Goal: Check status

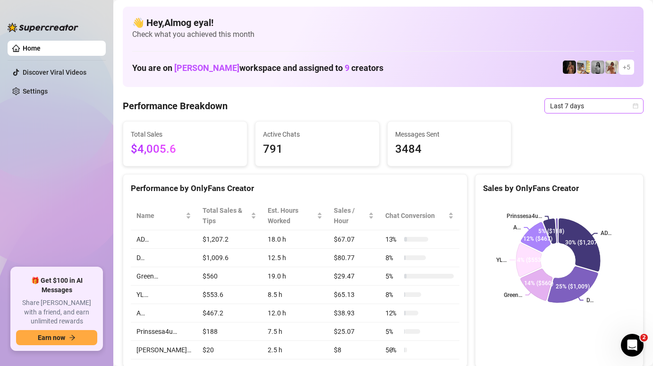
click at [603, 109] on span "Last 7 days" at bounding box center [594, 106] width 88 height 14
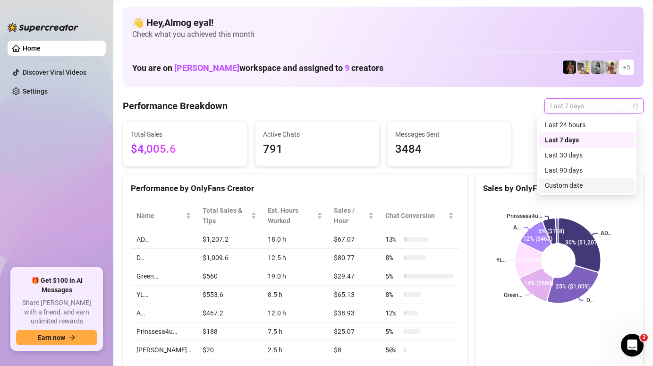
click at [589, 184] on div "Custom date" at bounding box center [587, 185] width 84 height 10
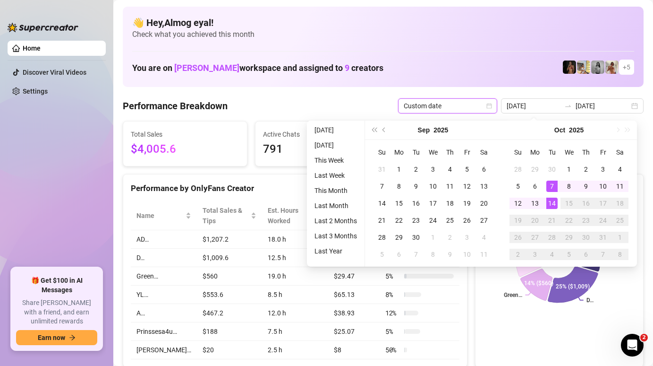
type input "[DATE]"
click at [549, 203] on div "14" at bounding box center [552, 202] width 11 height 11
click at [551, 204] on div "14" at bounding box center [552, 202] width 11 height 11
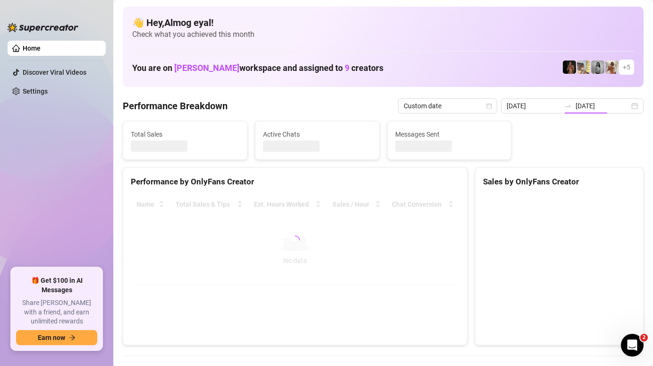
type input "2025-10-14"
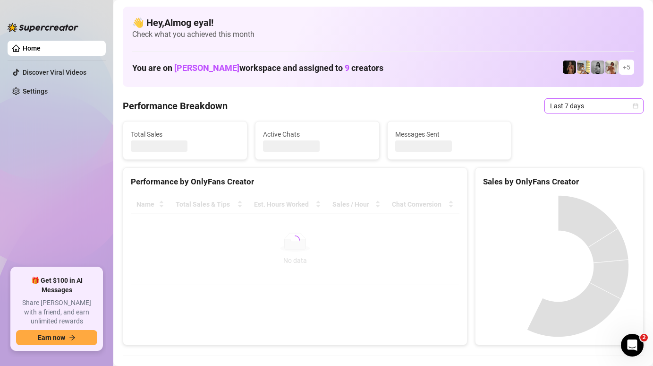
click at [564, 108] on span "Last 7 days" at bounding box center [594, 106] width 88 height 14
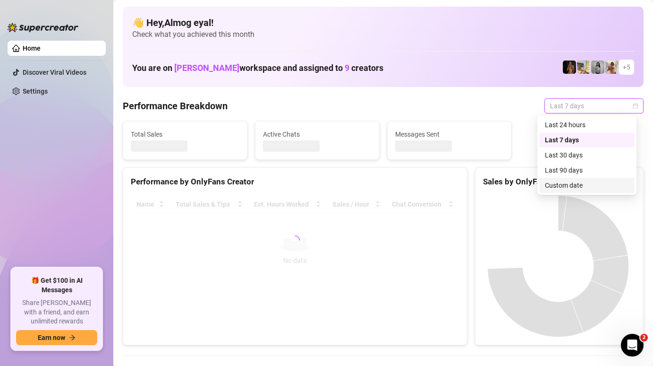
click at [569, 180] on div "Custom date" at bounding box center [587, 185] width 84 height 10
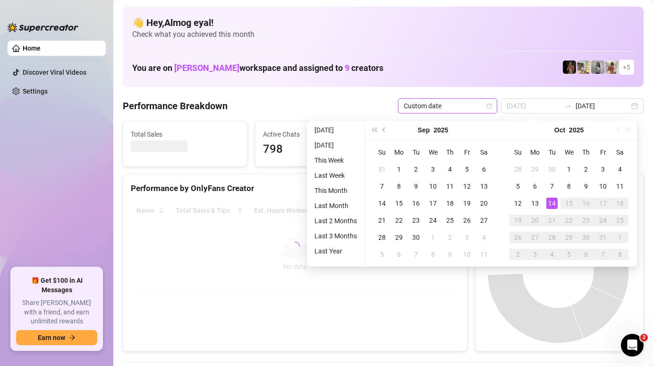
click at [556, 205] on div "14" at bounding box center [552, 202] width 11 height 11
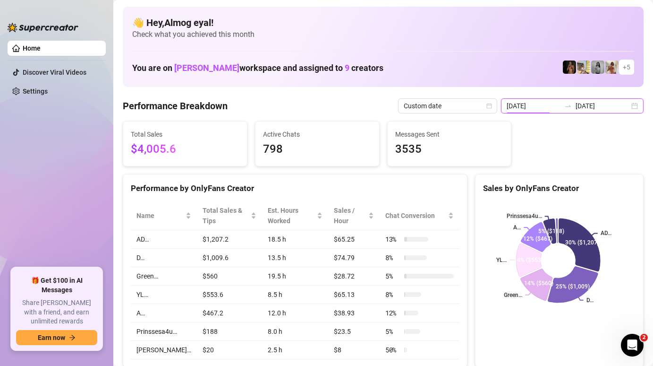
click at [540, 101] on input "[DATE]" at bounding box center [534, 106] width 54 height 10
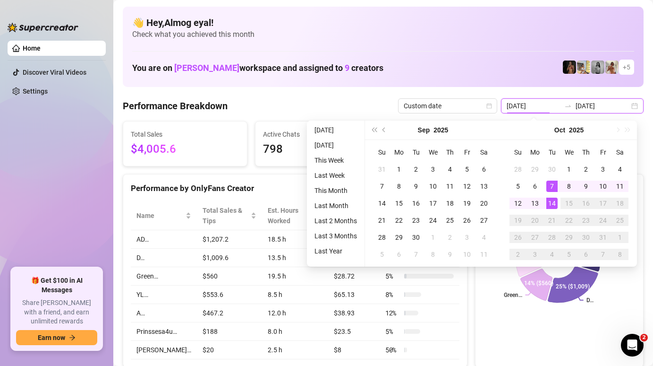
type input "2025-10-14"
click at [553, 206] on div "14" at bounding box center [552, 202] width 11 height 11
type input "2025-10-14"
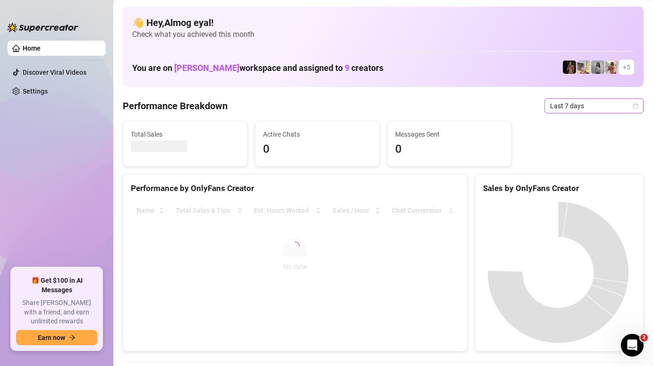
click at [555, 100] on span "Last 7 days" at bounding box center [594, 106] width 88 height 14
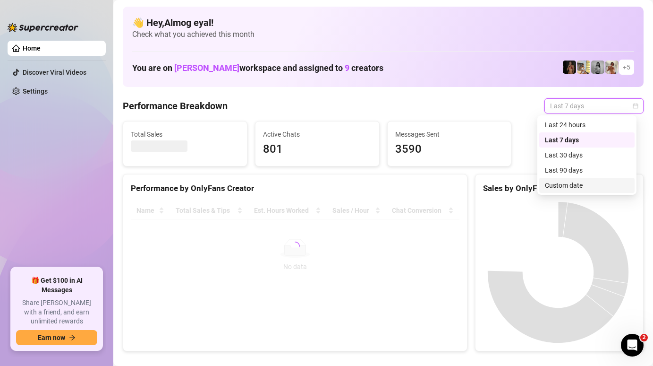
click at [580, 180] on div "Custom date" at bounding box center [587, 185] width 84 height 10
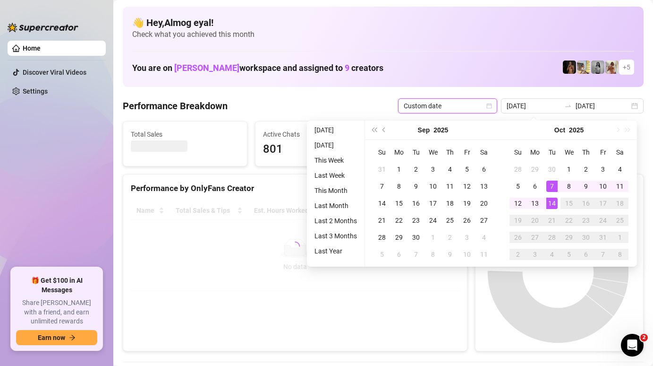
type input "[DATE]"
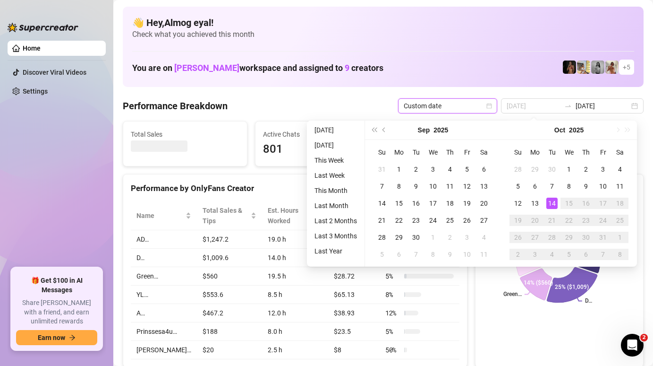
click at [554, 205] on div "14" at bounding box center [552, 202] width 11 height 11
type input "2025-10-14"
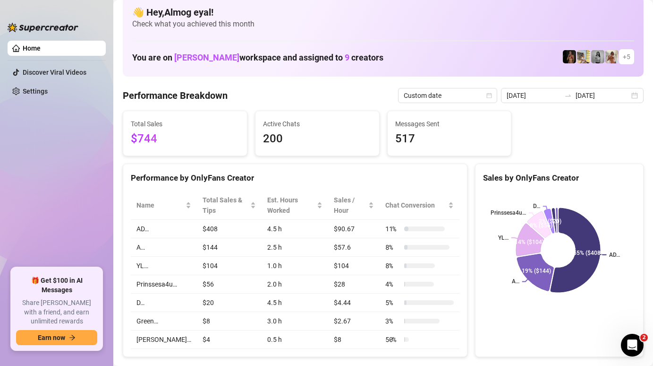
scroll to position [10, 0]
